Goal: Task Accomplishment & Management: Manage account settings

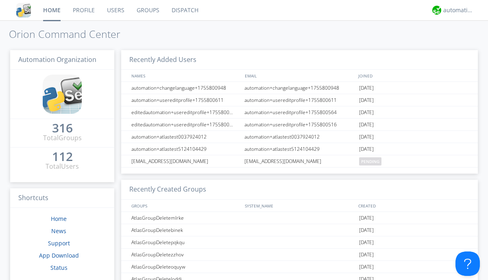
click at [147, 10] on link "Groups" at bounding box center [148, 10] width 35 height 20
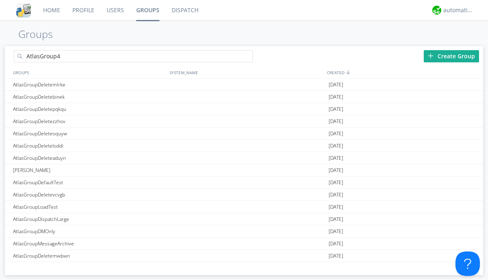
type input "AtlasGroup4"
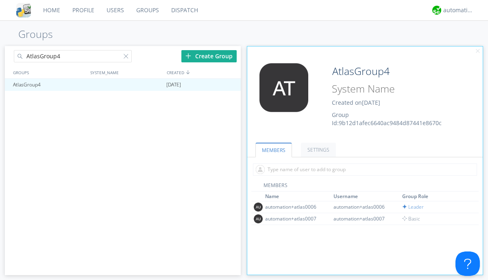
click at [317, 149] on link "SETTINGS" at bounding box center [318, 149] width 35 height 14
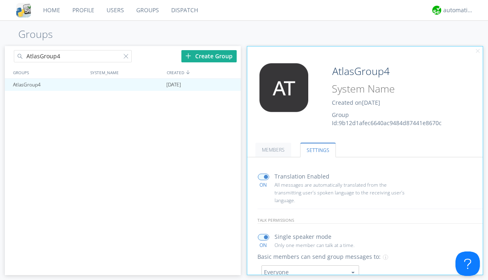
click at [310, 267] on button "Everyone" at bounding box center [311, 272] width 98 height 14
click at [0, 0] on link "Leaders only" at bounding box center [0, 0] width 0 height 0
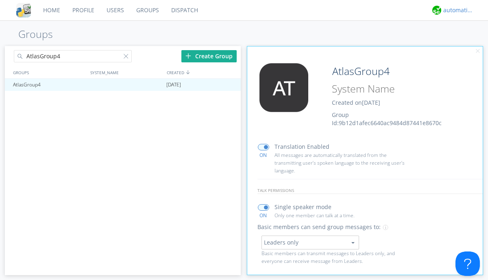
click at [457, 10] on div "automation+atlas" at bounding box center [459, 10] width 31 height 8
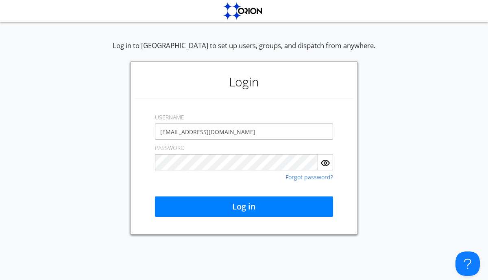
type input "[EMAIL_ADDRESS][DOMAIN_NAME]"
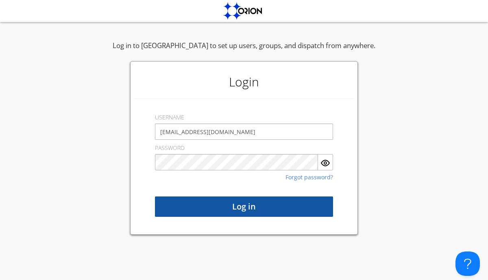
click at [244, 206] on button "Log in" at bounding box center [244, 206] width 178 height 20
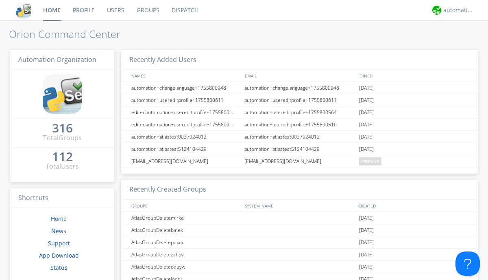
click at [147, 10] on link "Groups" at bounding box center [148, 10] width 35 height 20
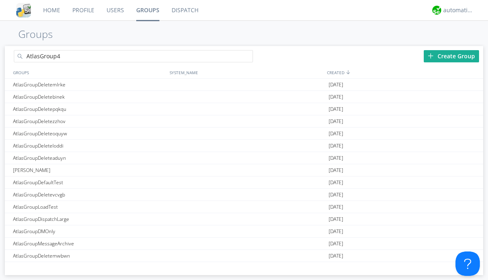
type input "AtlasGroup4"
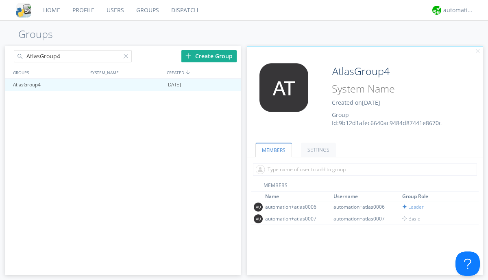
click at [317, 149] on link "SETTINGS" at bounding box center [318, 149] width 35 height 14
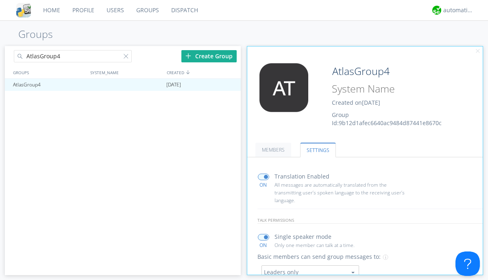
click at [310, 267] on button "Leaders only" at bounding box center [311, 272] width 98 height 14
click at [0, 0] on link "No One (Direct Messages Only)" at bounding box center [0, 0] width 0 height 0
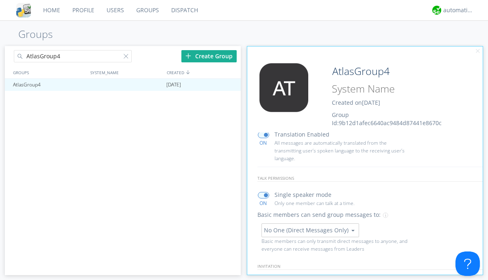
click at [310, 230] on button "No One (Direct Messages Only)" at bounding box center [311, 230] width 98 height 14
click at [0, 0] on link "Everyone" at bounding box center [0, 0] width 0 height 0
click at [457, 10] on div "automation+atlas" at bounding box center [459, 10] width 31 height 8
